Goal: Check status: Check status

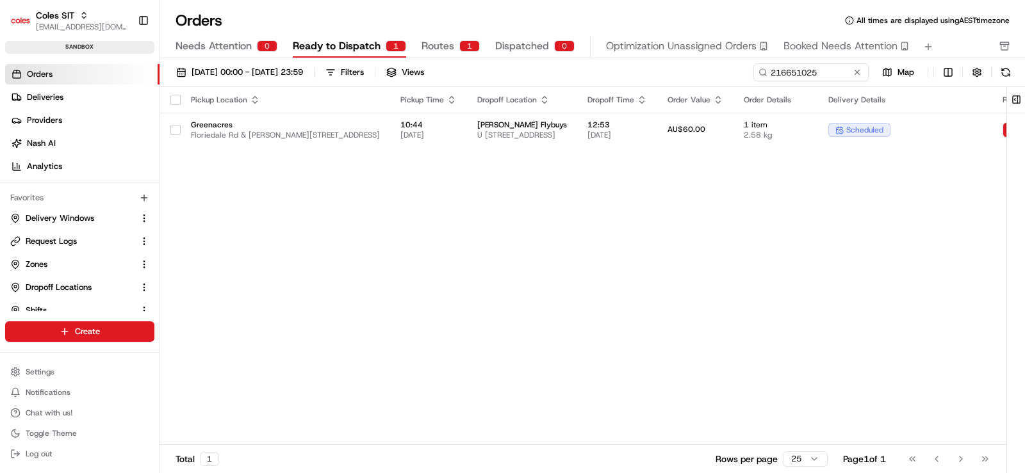
click at [541, 241] on div "Pickup Location Pickup Time Dropoff Location Dropoff Time Order Value Order Det…" at bounding box center [702, 266] width 1085 height 358
click at [823, 70] on input "216651025" at bounding box center [792, 72] width 154 height 18
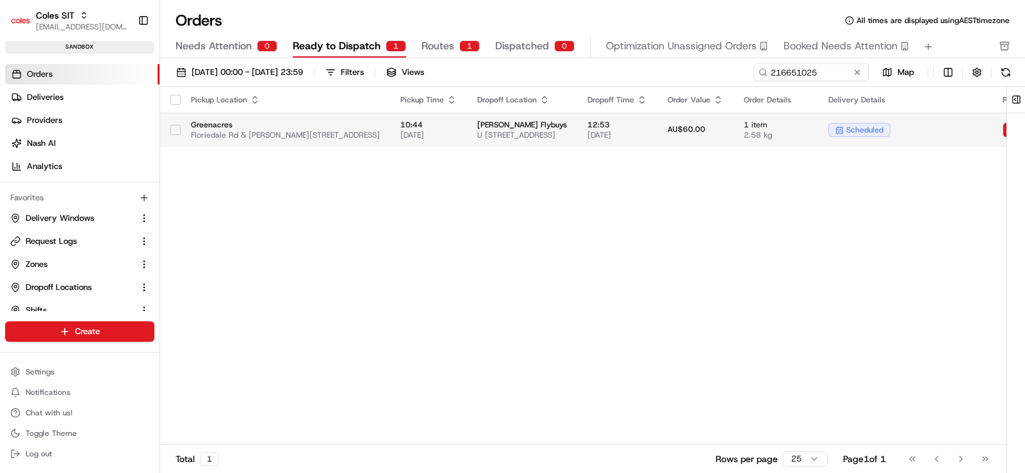
click at [467, 126] on td "10:44 24/08/2025" at bounding box center [428, 130] width 77 height 35
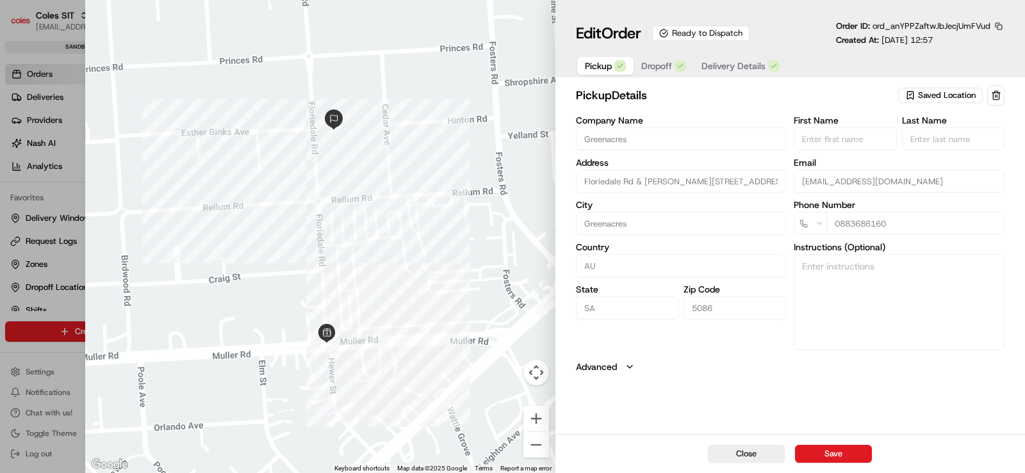
click at [730, 64] on span "Delivery Details" at bounding box center [733, 66] width 64 height 13
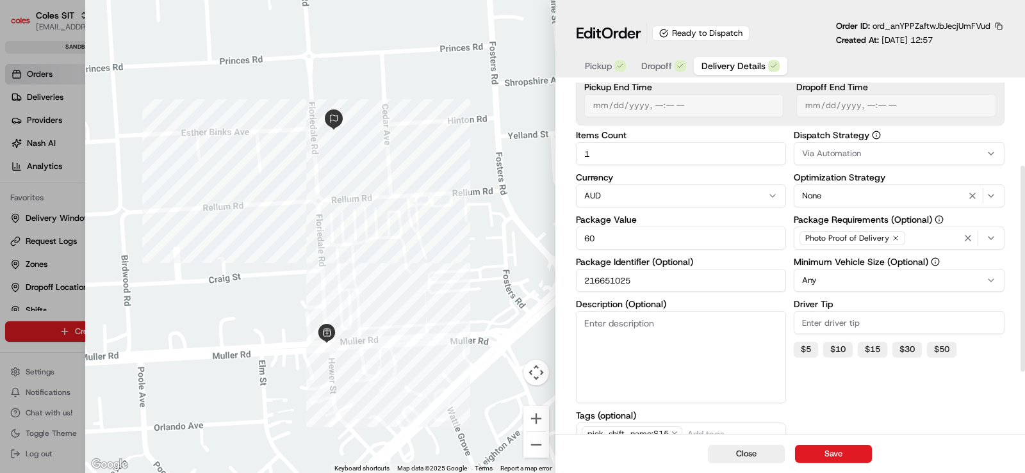
scroll to position [247, 0]
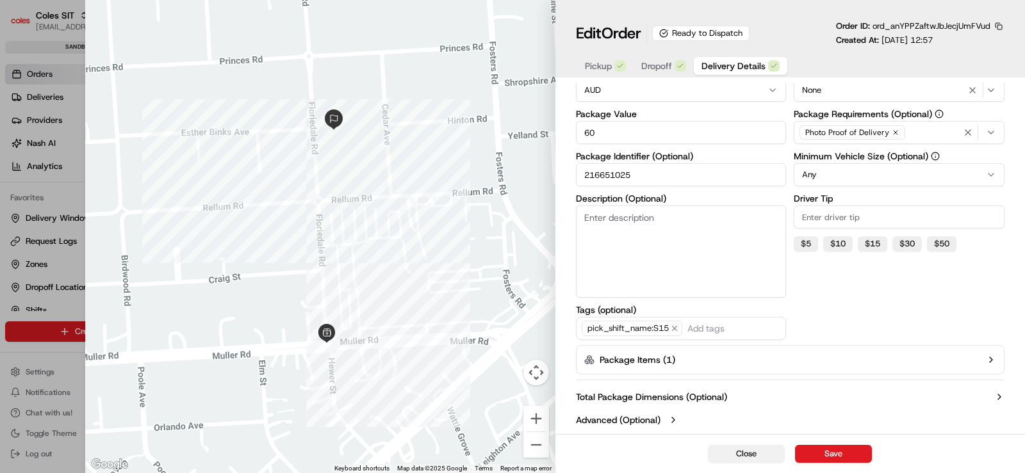
click at [753, 452] on button "Close" at bounding box center [746, 454] width 77 height 18
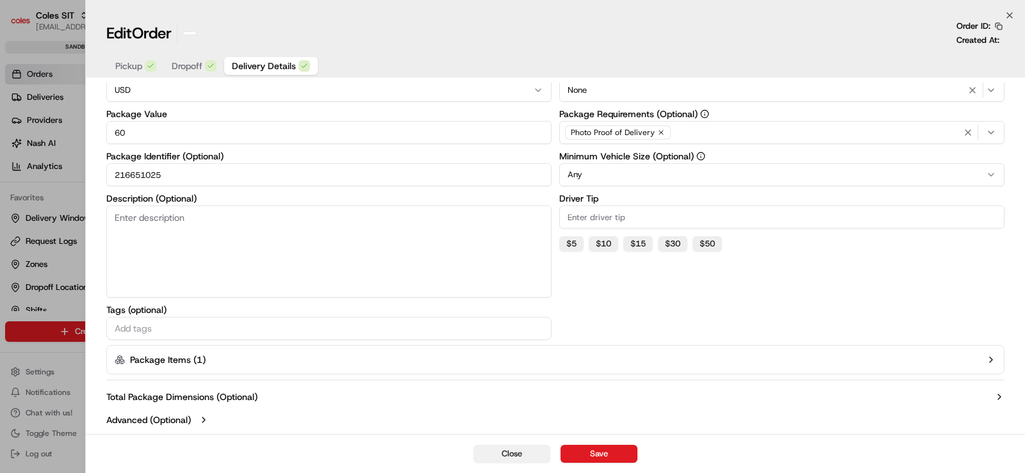
scroll to position [114, 0]
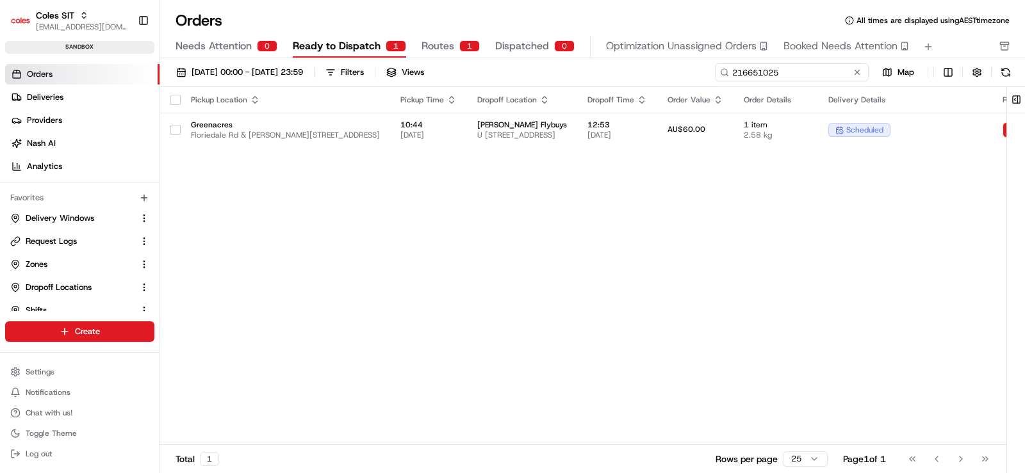
click at [800, 71] on input "216651025" at bounding box center [792, 72] width 154 height 18
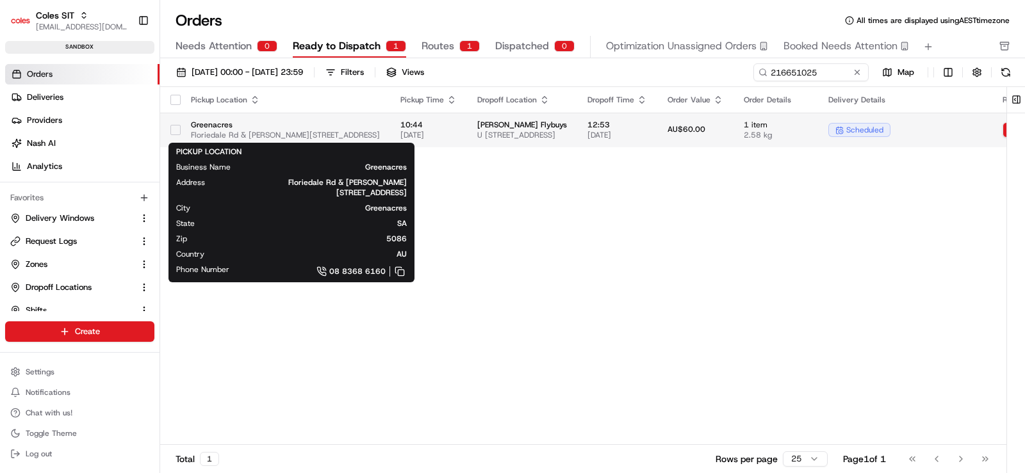
click at [352, 129] on span "Greenacres" at bounding box center [285, 125] width 189 height 10
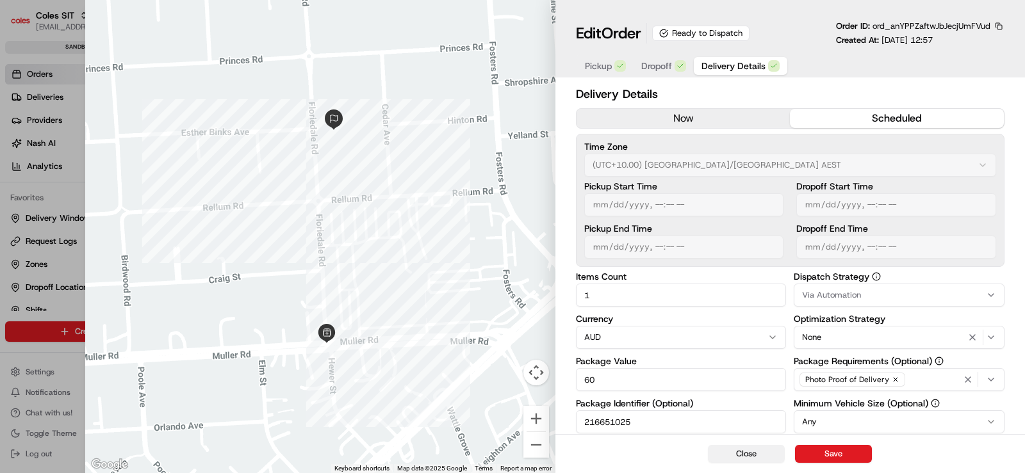
click at [745, 451] on button "Close" at bounding box center [746, 454] width 77 height 18
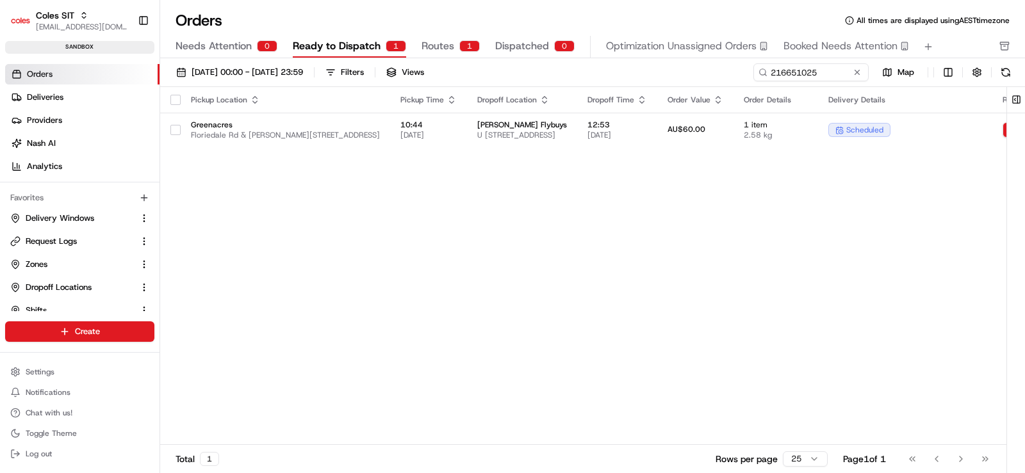
click at [496, 184] on div "Pickup Location Pickup Time Dropoff Location Dropoff Time Order Value Order Det…" at bounding box center [702, 266] width 1085 height 358
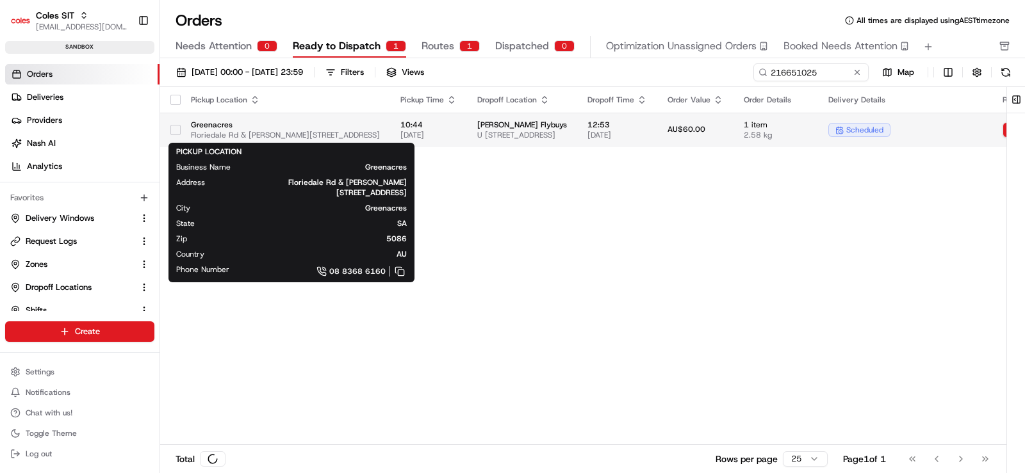
click at [380, 128] on span "Greenacres" at bounding box center [285, 125] width 189 height 10
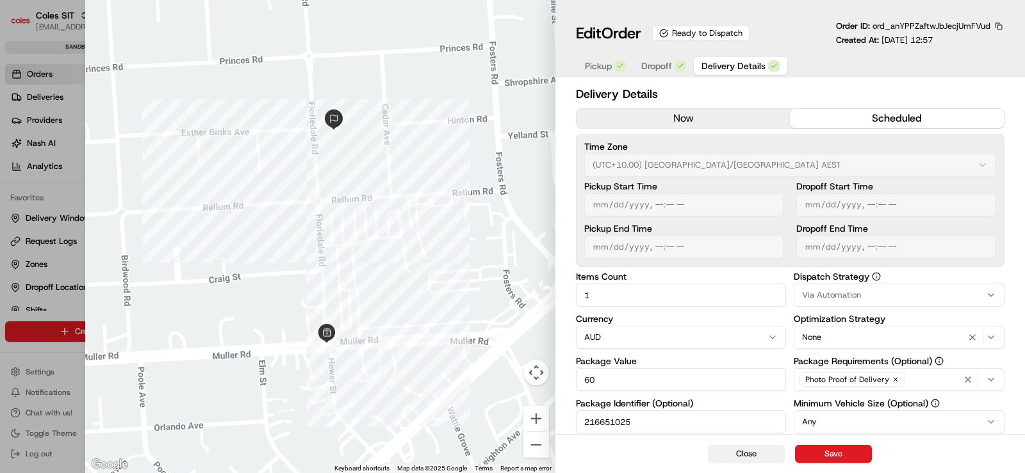
click at [758, 451] on button "Close" at bounding box center [746, 454] width 77 height 18
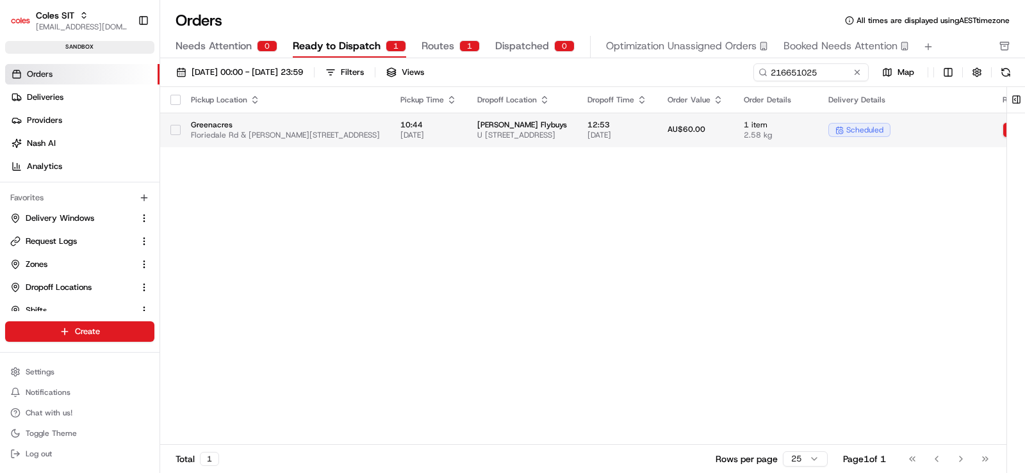
click at [372, 125] on span "Greenacres" at bounding box center [285, 125] width 189 height 10
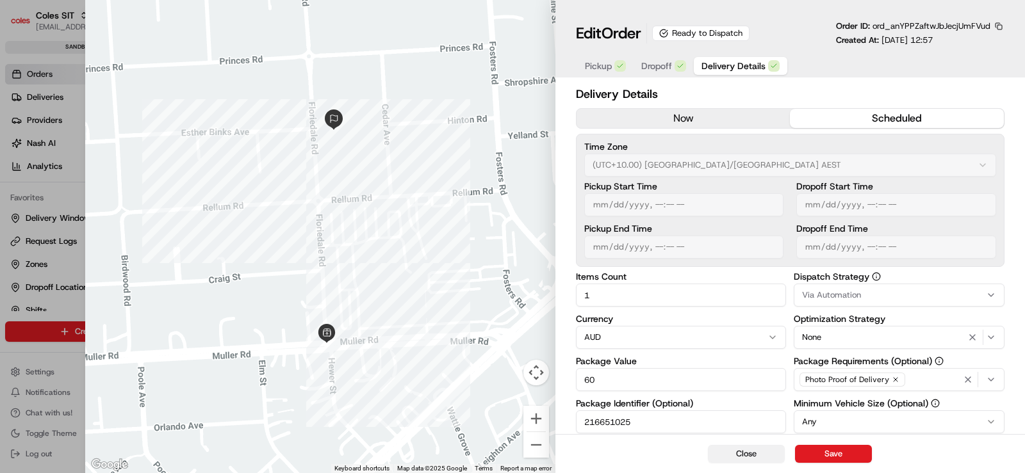
click at [727, 453] on button "Close" at bounding box center [746, 454] width 77 height 18
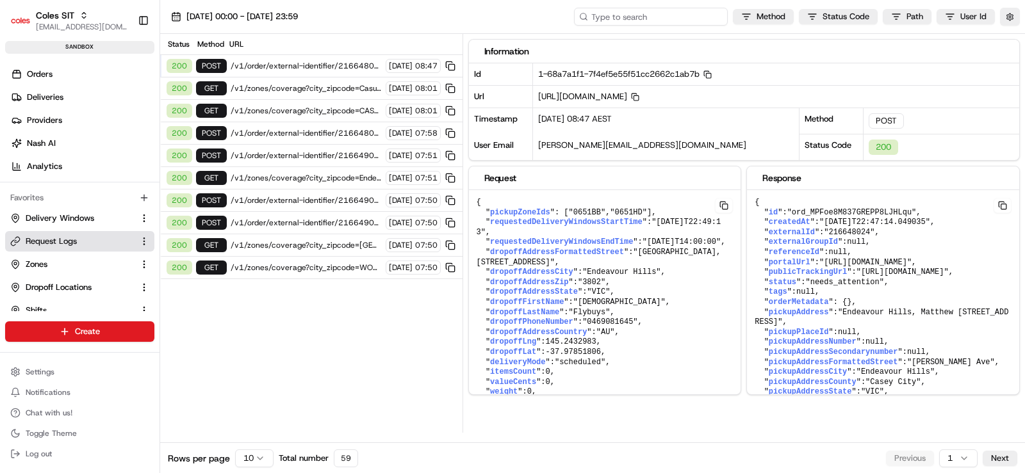
click at [659, 16] on input at bounding box center [651, 17] width 154 height 18
paste input "216651025"
type input "216651025"
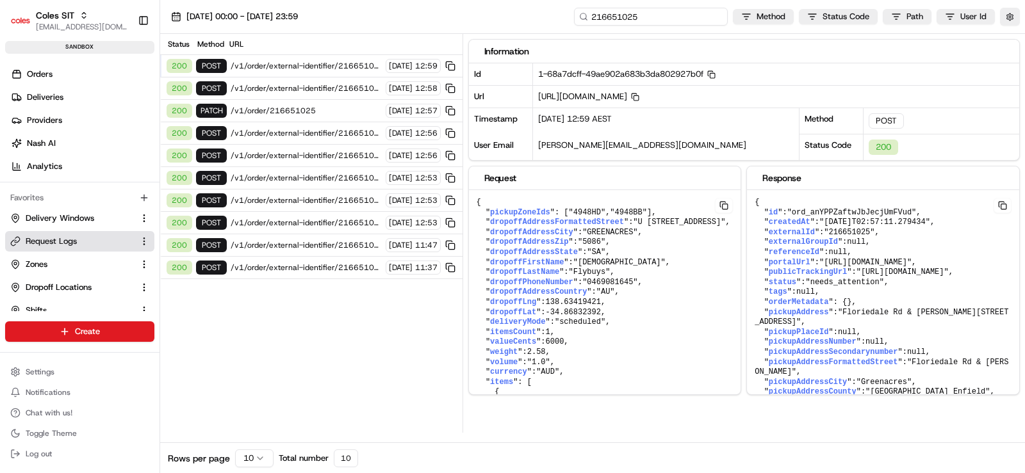
click at [686, 19] on input "216651025" at bounding box center [651, 17] width 154 height 18
type input "216651025"
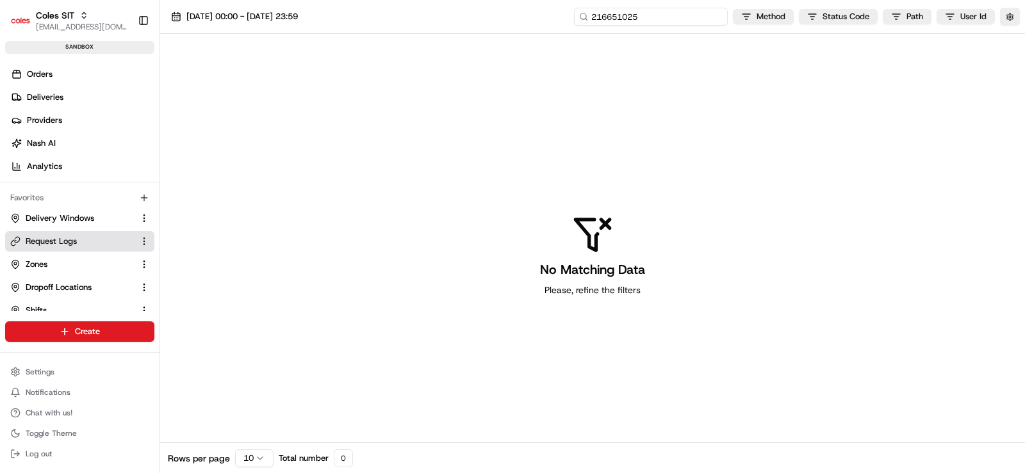
click at [686, 19] on input "216651025" at bounding box center [651, 17] width 154 height 18
type input "216651025"
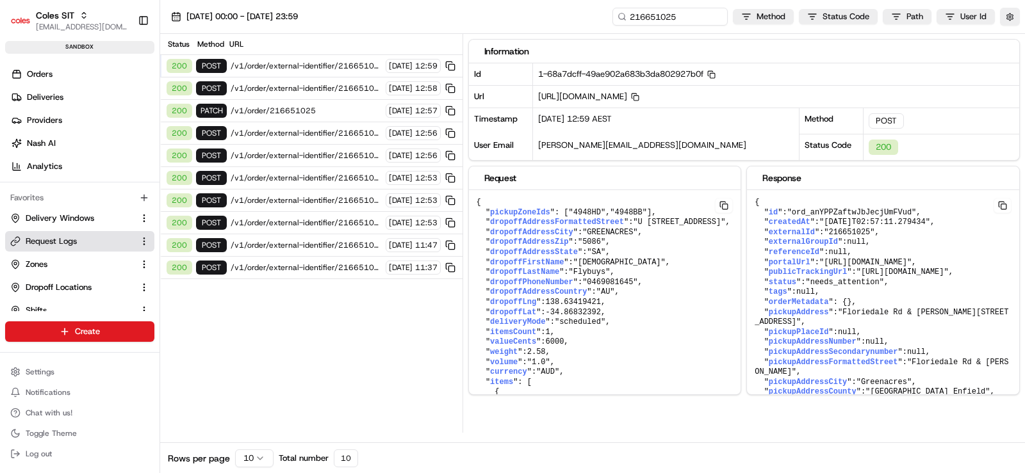
click at [309, 66] on span "/v1/order/external-identifier/216651025/delivery-window" at bounding box center [306, 66] width 151 height 10
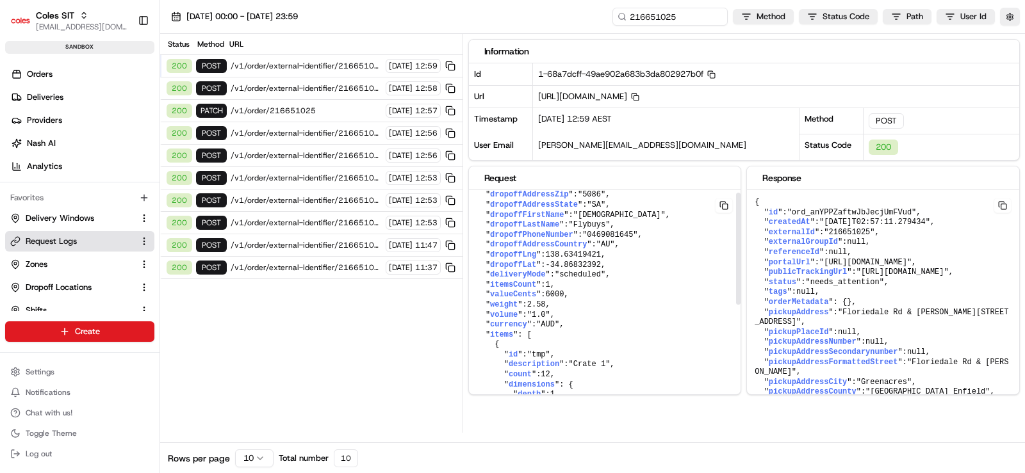
scroll to position [5, 0]
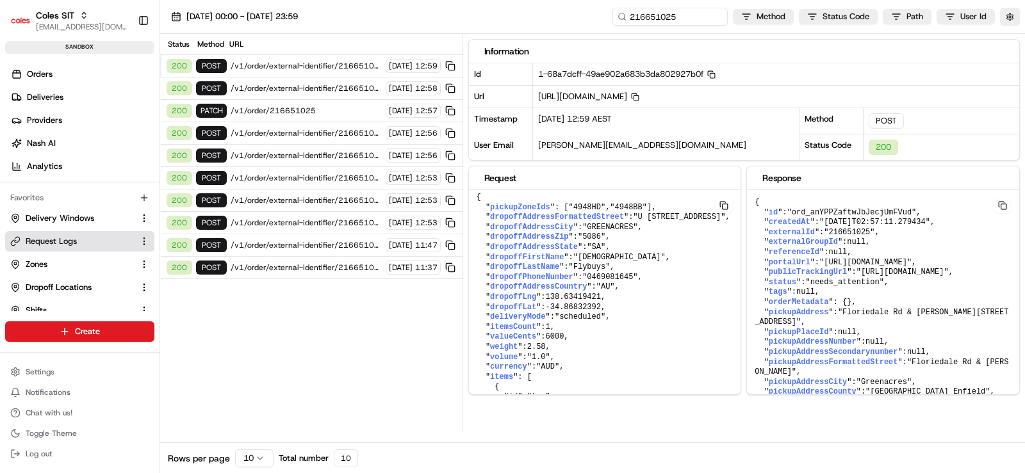
click at [298, 90] on span "/v1/order/external-identifier/216651025/delivery-window" at bounding box center [306, 88] width 151 height 10
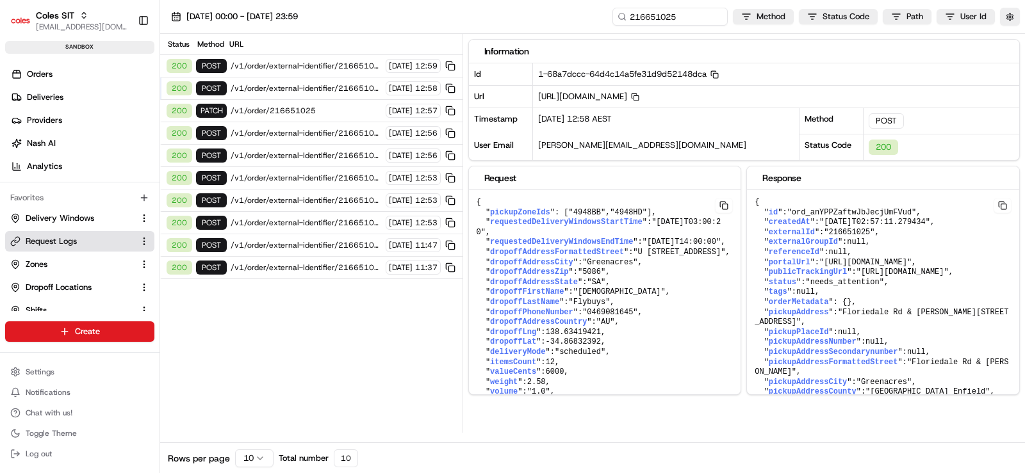
click at [316, 113] on span "/v1/order/216651025" at bounding box center [306, 111] width 151 height 10
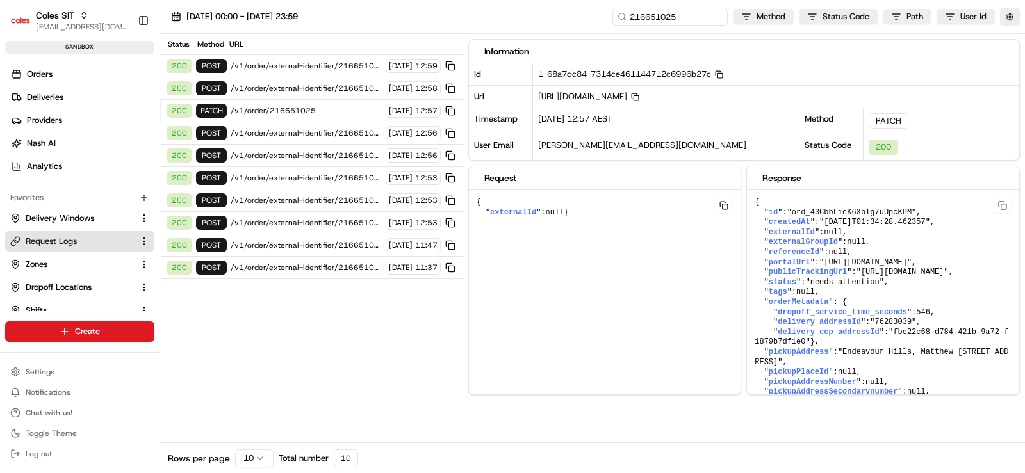
click at [305, 134] on span "/v1/order/external-identifier/216651025/delivery-window/confirm" at bounding box center [306, 133] width 151 height 10
click at [303, 154] on span "/v1/order/external-identifier/216651025/delivery-window" at bounding box center [306, 156] width 151 height 10
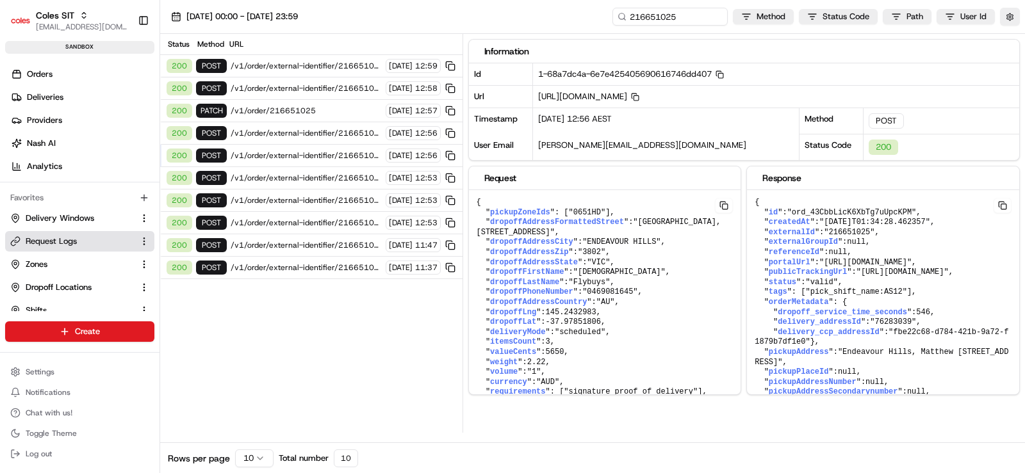
click at [295, 177] on span "/v1/order/external-identifier/216651025/delivery-window" at bounding box center [306, 178] width 151 height 10
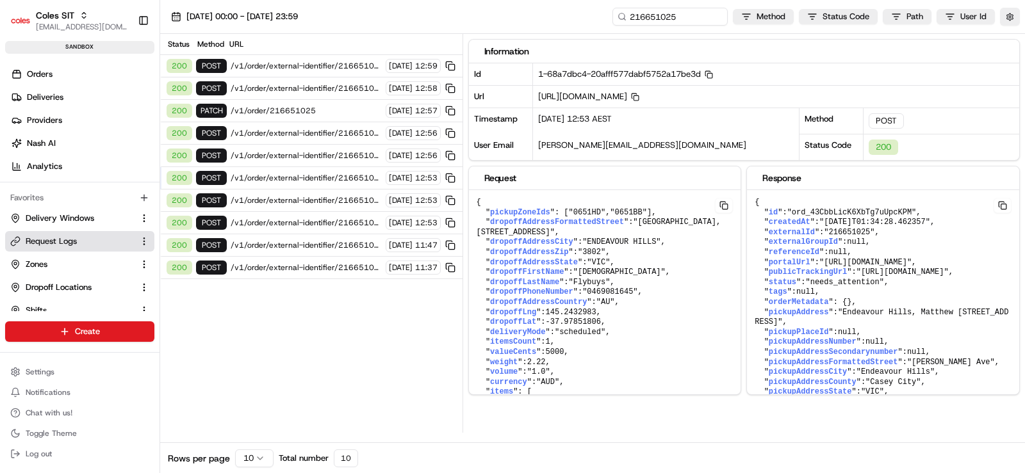
click at [300, 201] on span "/v1/order/external-identifier/216651025/delivery-window" at bounding box center [306, 200] width 151 height 10
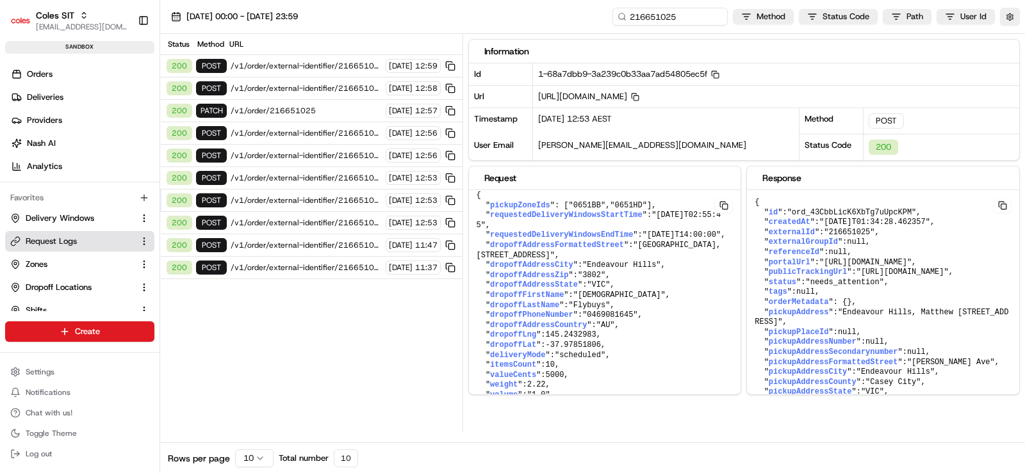
click at [328, 68] on span "/v1/order/external-identifier/216651025/delivery-window" at bounding box center [306, 66] width 151 height 10
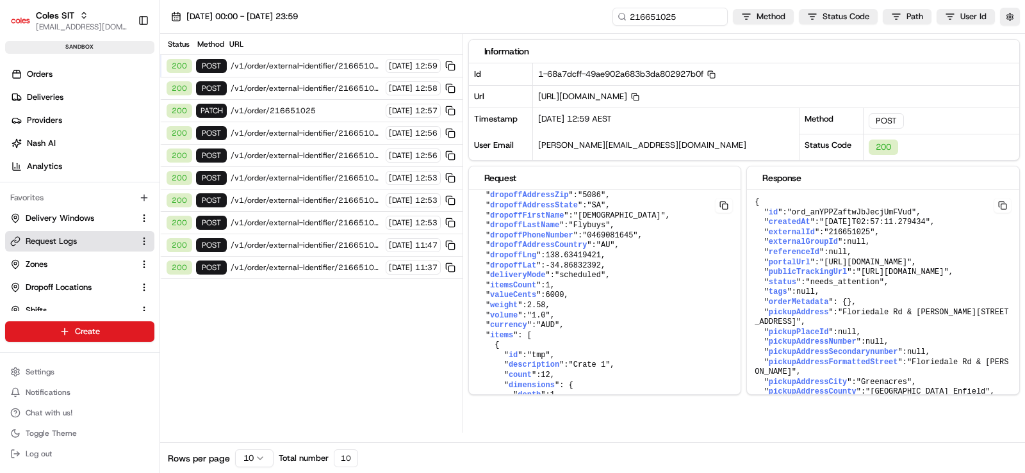
click at [302, 111] on span "/v1/order/216651025" at bounding box center [306, 111] width 151 height 10
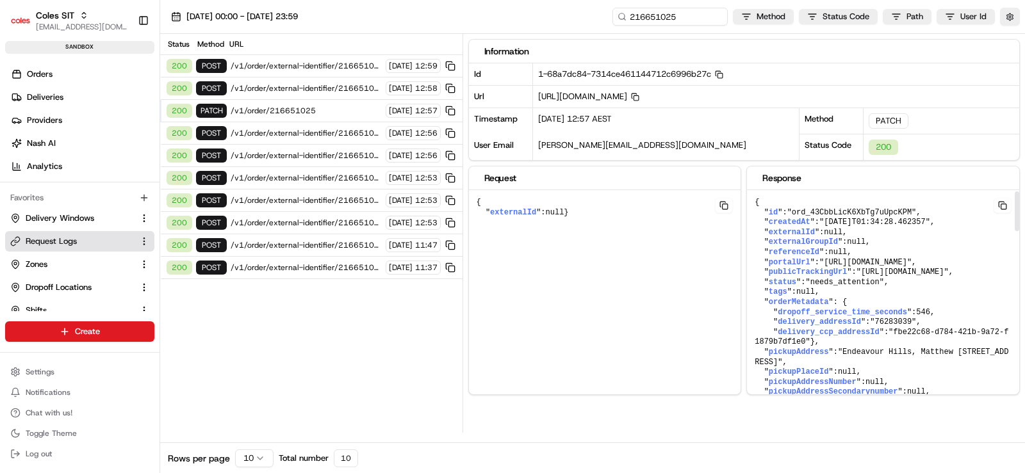
scroll to position [8, 0]
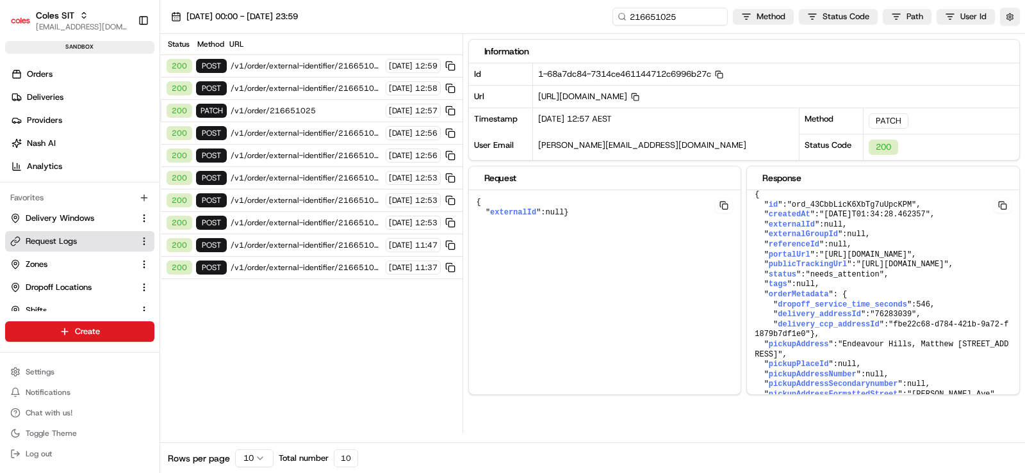
click at [314, 65] on span "/v1/order/external-identifier/216651025/delivery-window" at bounding box center [306, 66] width 151 height 10
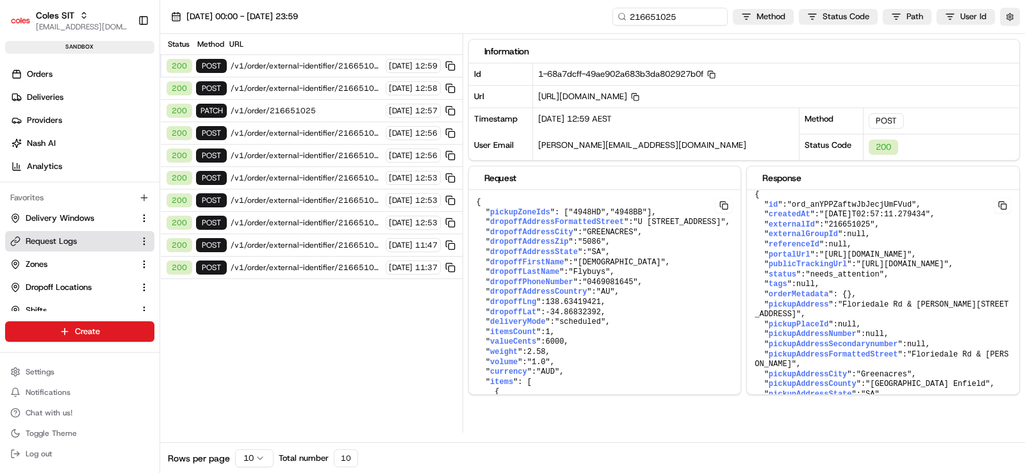
scroll to position [956, 0]
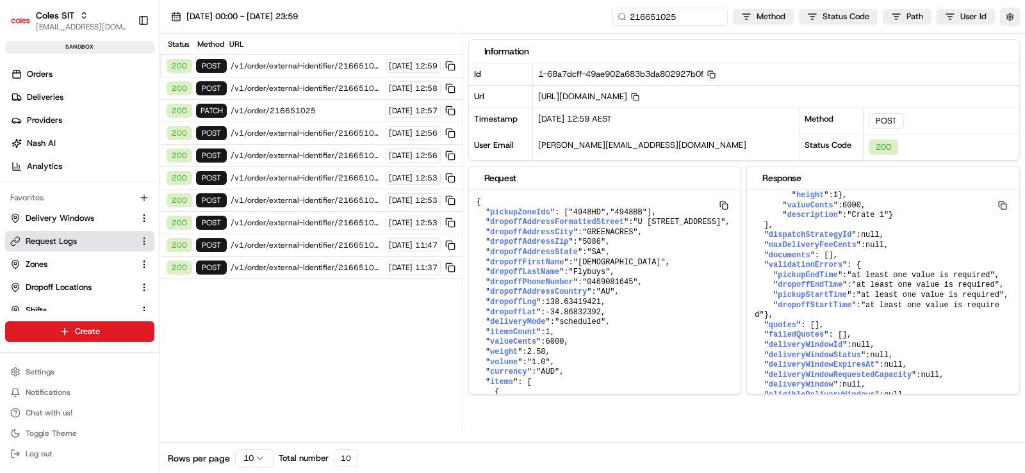
click at [327, 63] on span "/v1/order/external-identifier/216651025/delivery-window" at bounding box center [306, 66] width 151 height 10
click at [330, 87] on span "/v1/order/external-identifier/216651025/delivery-window" at bounding box center [306, 88] width 151 height 10
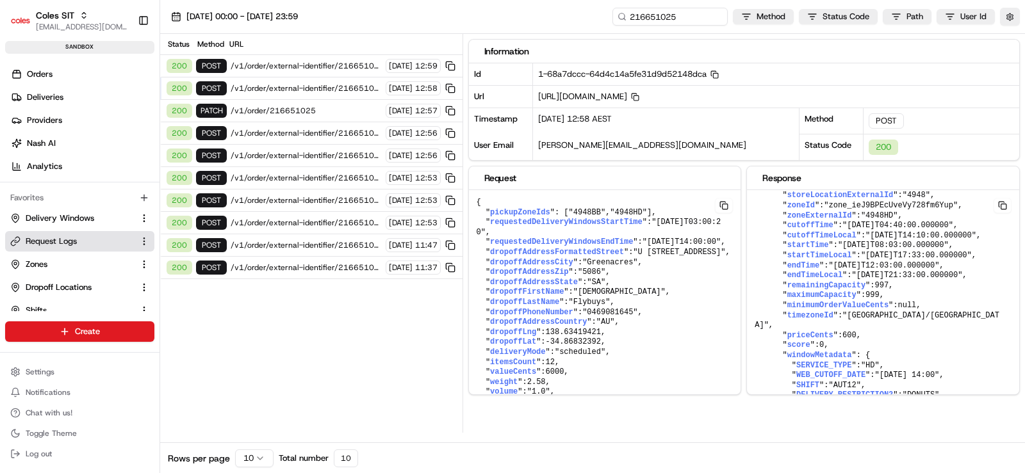
scroll to position [787, 0]
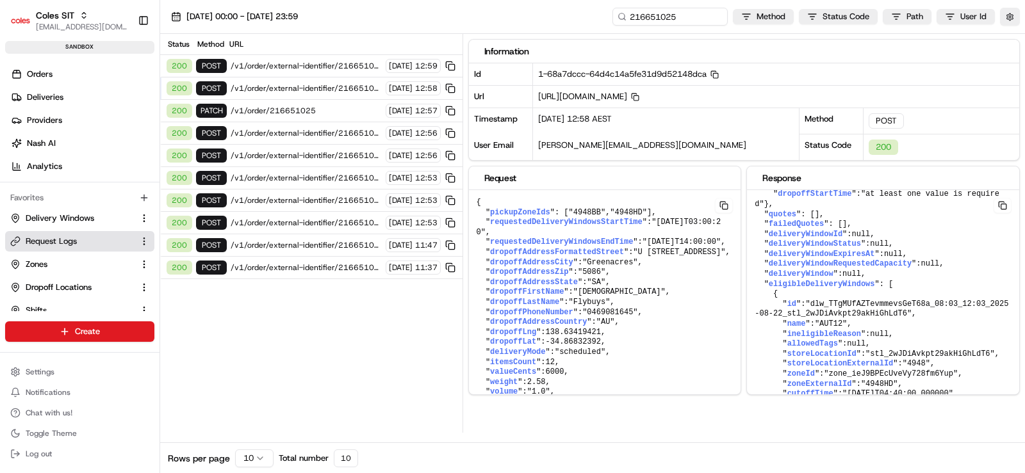
click at [322, 136] on span "/v1/order/external-identifier/216651025/delivery-window/confirm" at bounding box center [306, 133] width 151 height 10
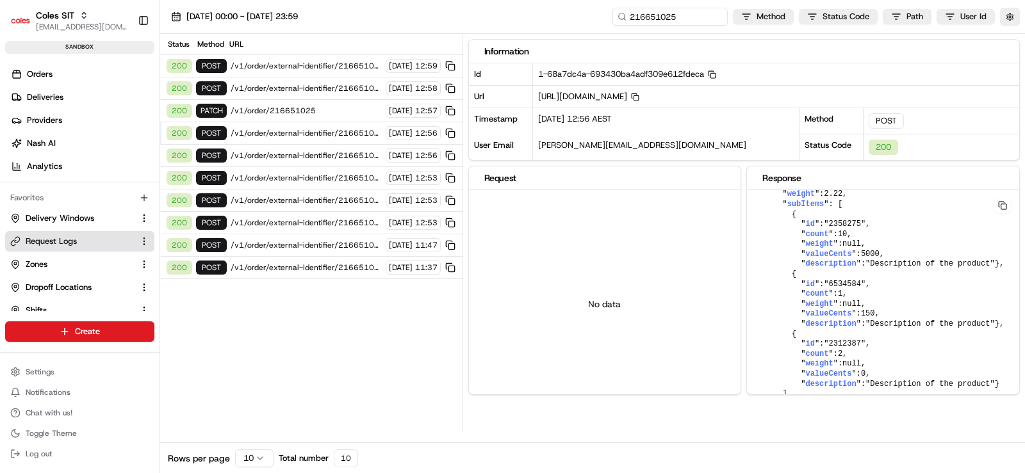
scroll to position [1187, 0]
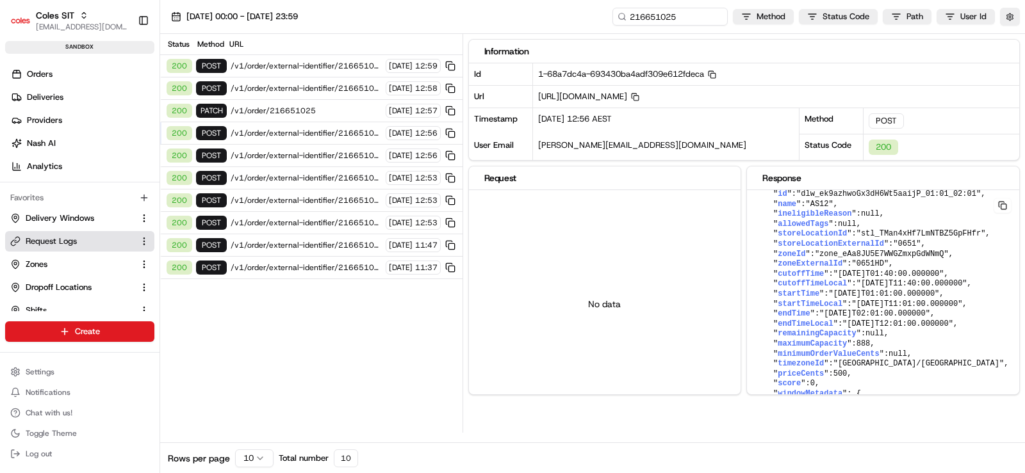
click at [327, 176] on span "/v1/order/external-identifier/216651025/delivery-window" at bounding box center [306, 178] width 151 height 10
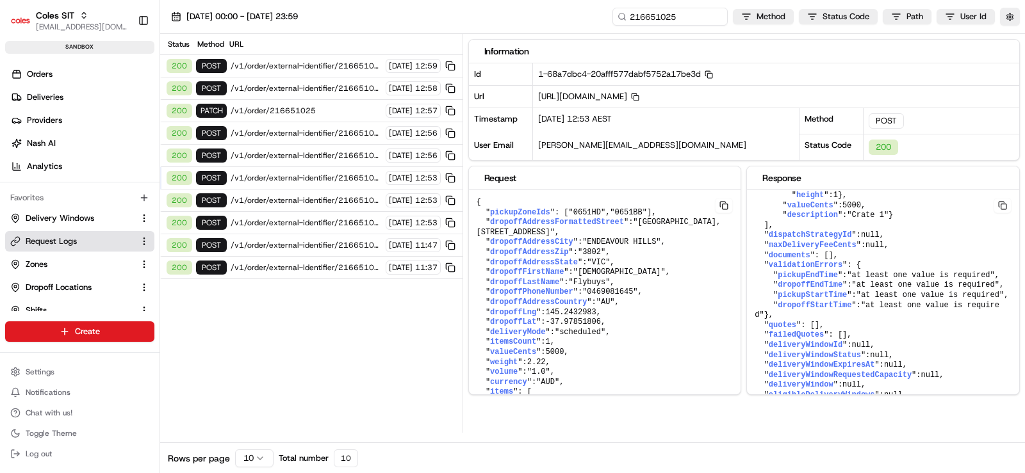
scroll to position [956, 0]
click at [322, 203] on span "/v1/order/external-identifier/216651025/delivery-window" at bounding box center [306, 200] width 151 height 10
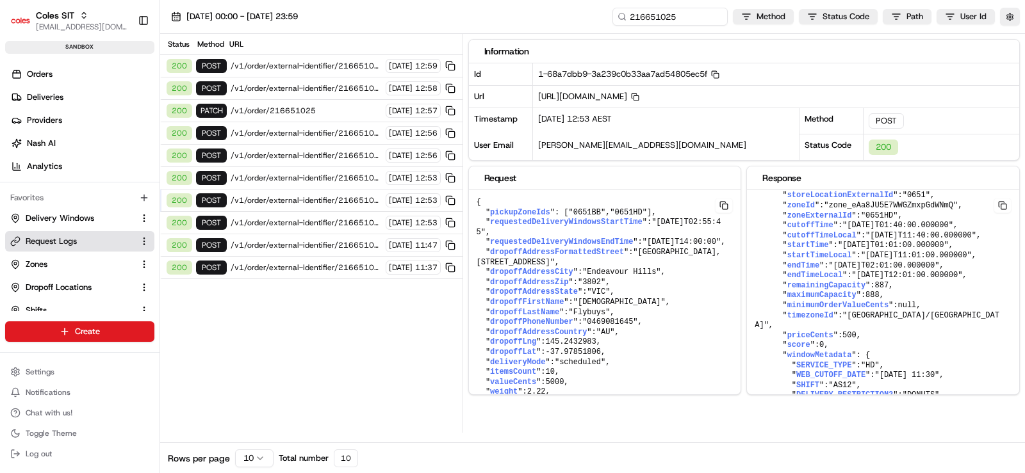
scroll to position [787, 0]
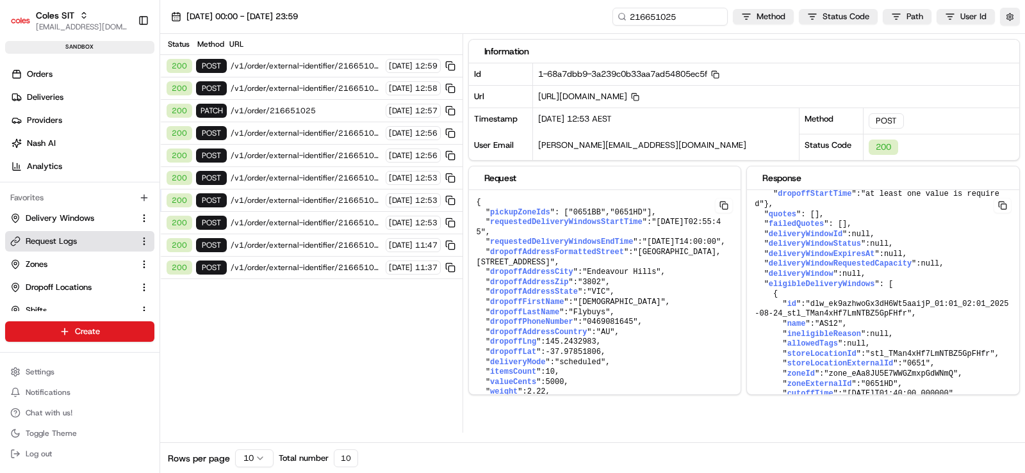
click at [326, 220] on span "/v1/order/external-identifier/216651025/delivery-window" at bounding box center [306, 223] width 151 height 10
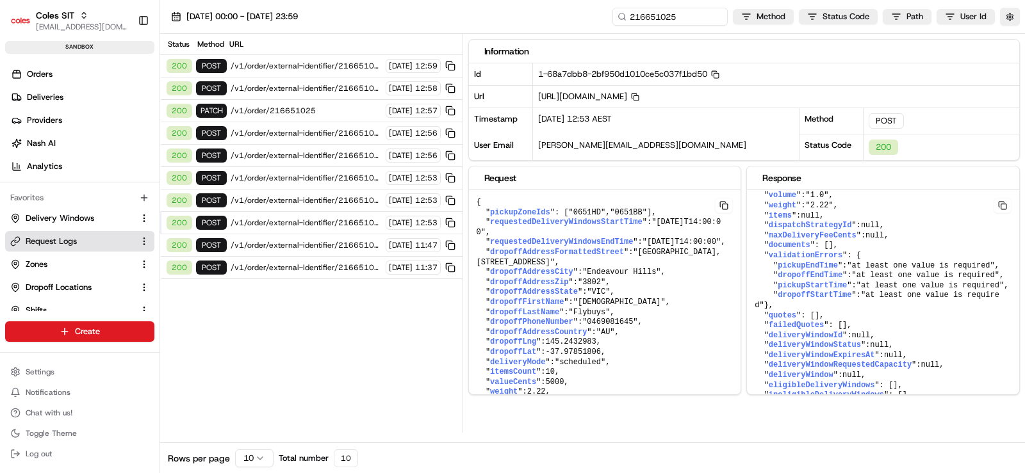
click at [327, 249] on span "/v1/order/external-identifier/216651025/delivery-window" at bounding box center [306, 245] width 151 height 10
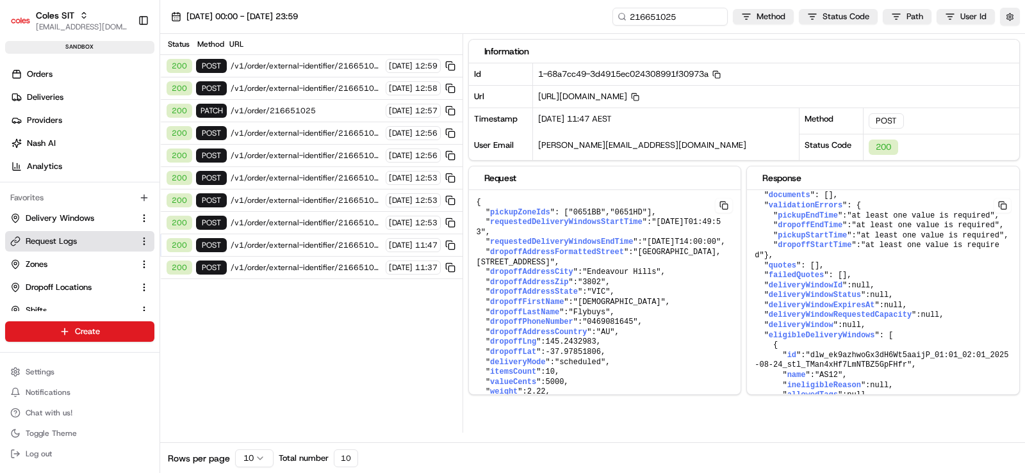
click at [329, 266] on span "/v1/order/external-identifier/216651025/delivery-window" at bounding box center [306, 268] width 151 height 10
click at [671, 12] on input "216651025" at bounding box center [651, 17] width 154 height 18
click at [665, 12] on input "216651025" at bounding box center [651, 17] width 154 height 18
type input "216651025"
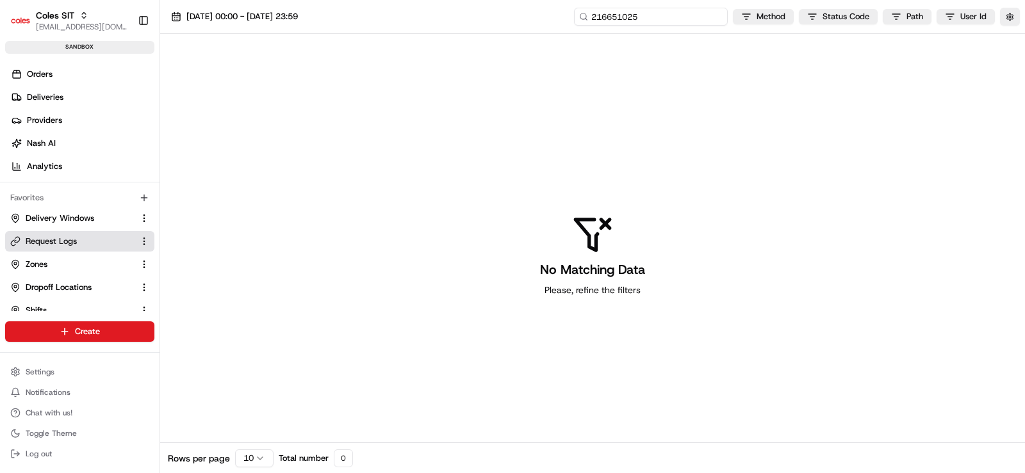
click at [675, 15] on input "216651025" at bounding box center [651, 17] width 154 height 18
type input "216651025"
